Goal: Task Accomplishment & Management: Use online tool/utility

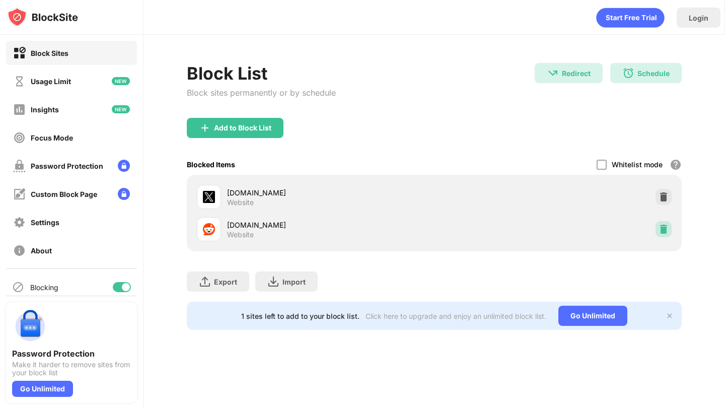
click at [665, 233] on img at bounding box center [664, 229] width 10 height 10
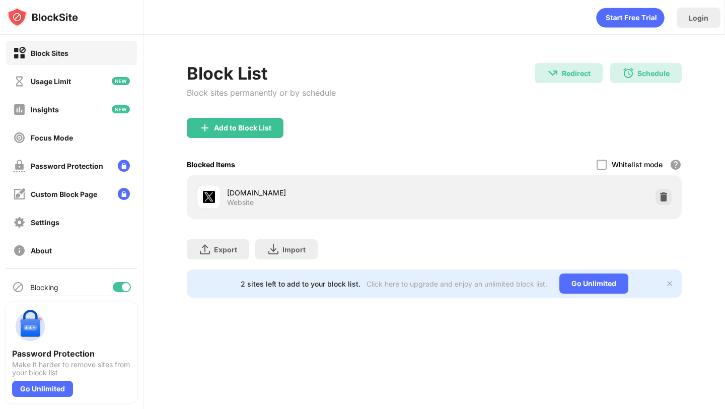
click at [665, 233] on div "Export Export Files (for websites items only) Import Import Files (for websites…" at bounding box center [434, 244] width 494 height 50
click at [204, 121] on div "Add to Block List" at bounding box center [235, 128] width 97 height 20
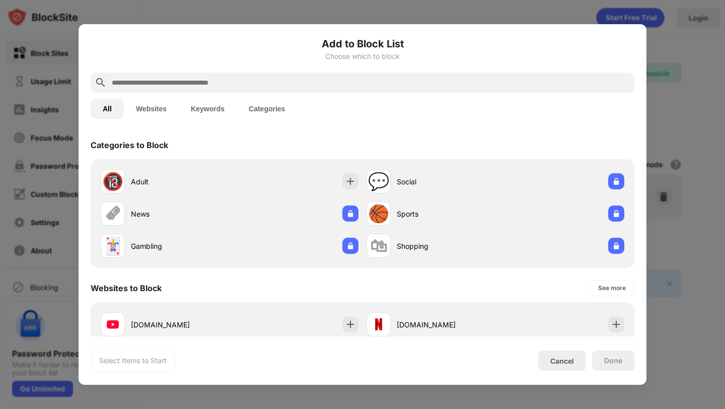
click at [214, 76] on div at bounding box center [363, 83] width 544 height 20
click at [207, 82] on input "text" at bounding box center [371, 83] width 520 height 12
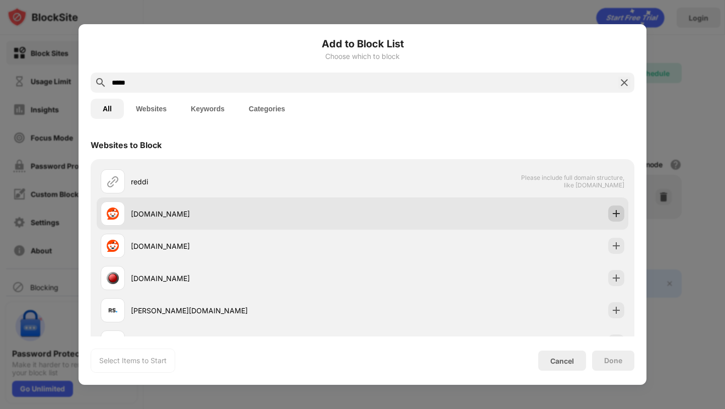
type input "*****"
click at [620, 213] on img at bounding box center [616, 213] width 10 height 10
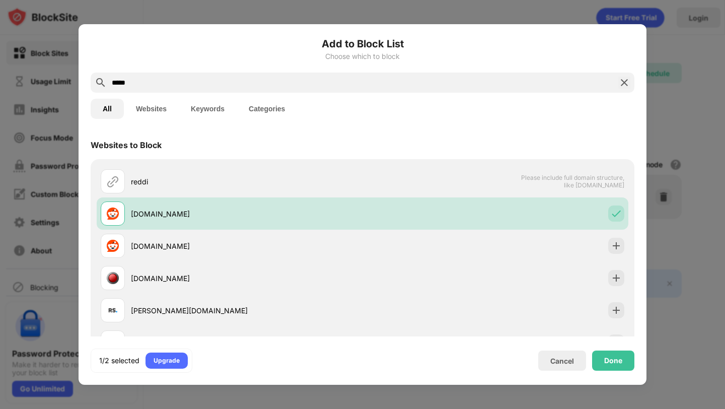
click at [611, 363] on div "Done" at bounding box center [613, 361] width 18 height 8
